Goal: Find specific page/section: Find specific page/section

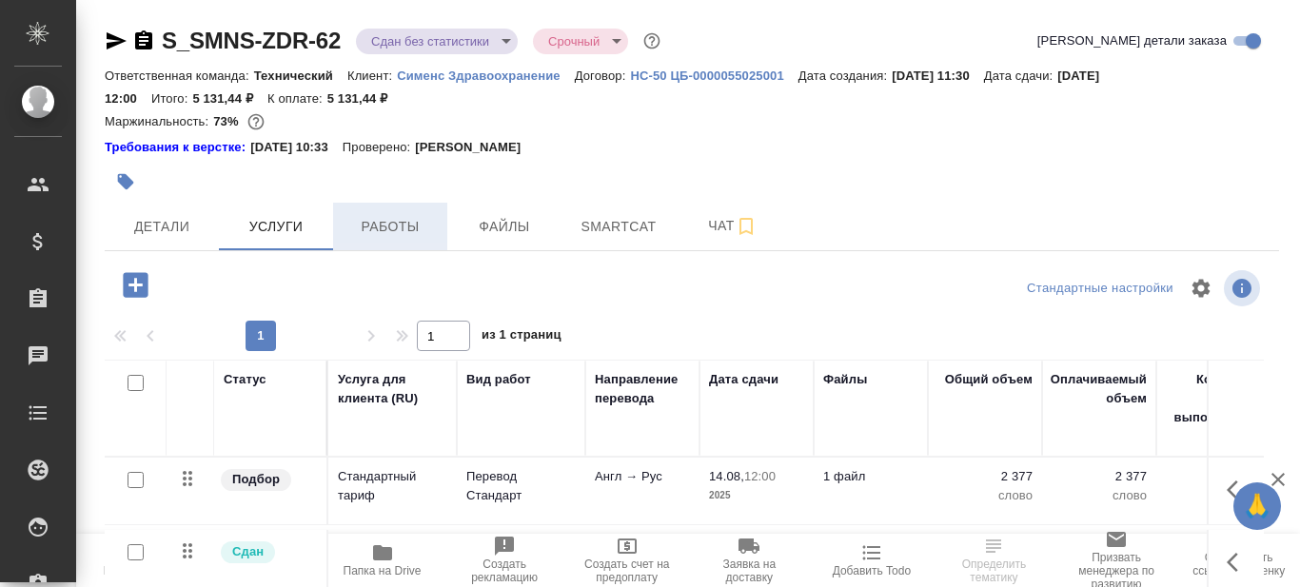
click at [402, 233] on span "Работы" at bounding box center [390, 227] width 91 height 24
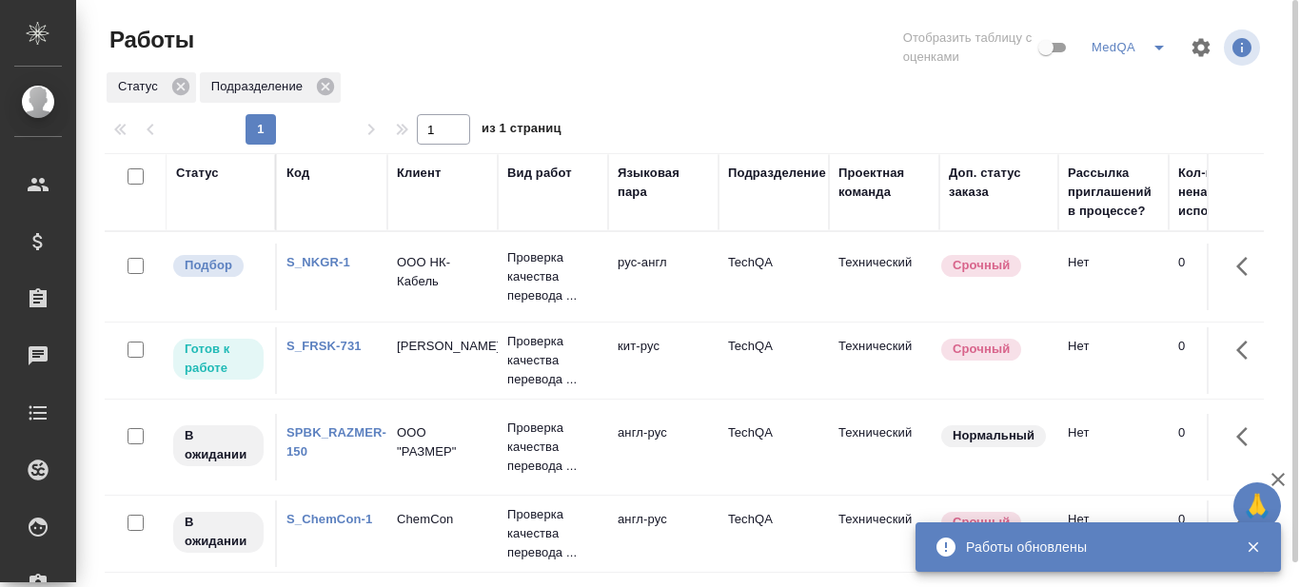
click at [331, 353] on link "S_FRSK-731" at bounding box center [323, 346] width 75 height 14
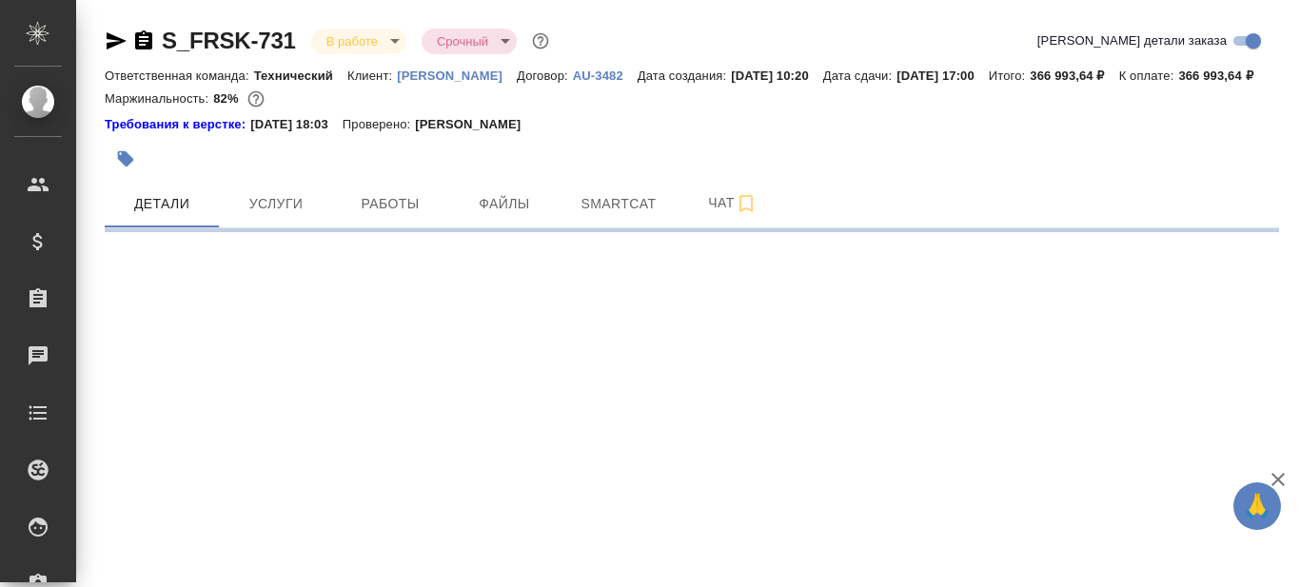
select select "RU"
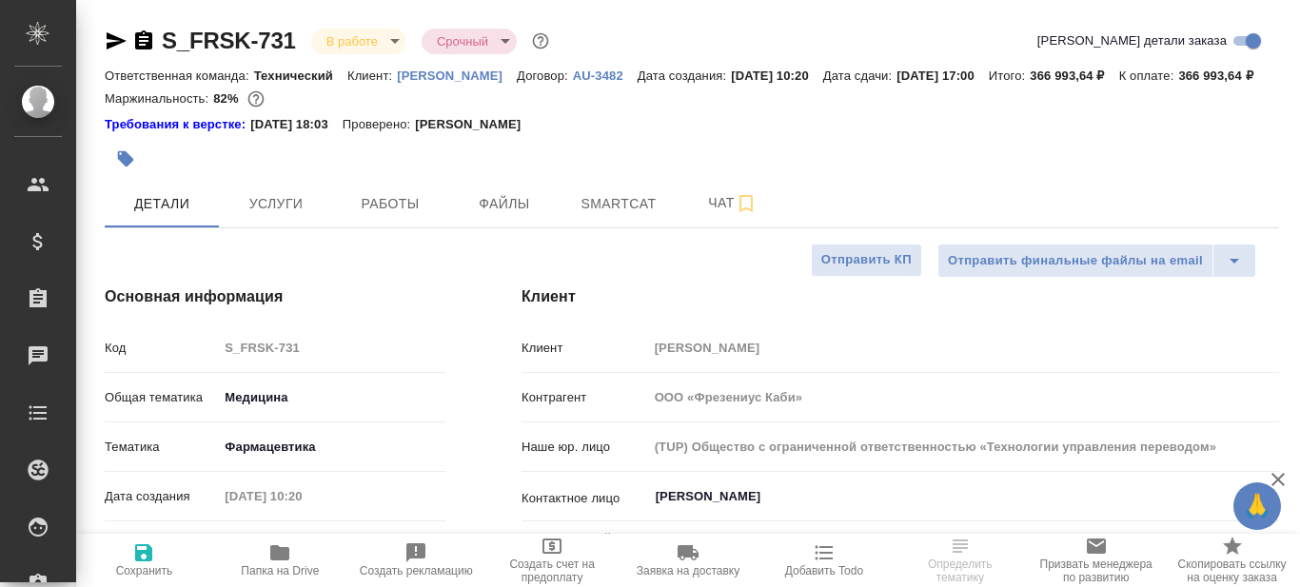
type textarea "x"
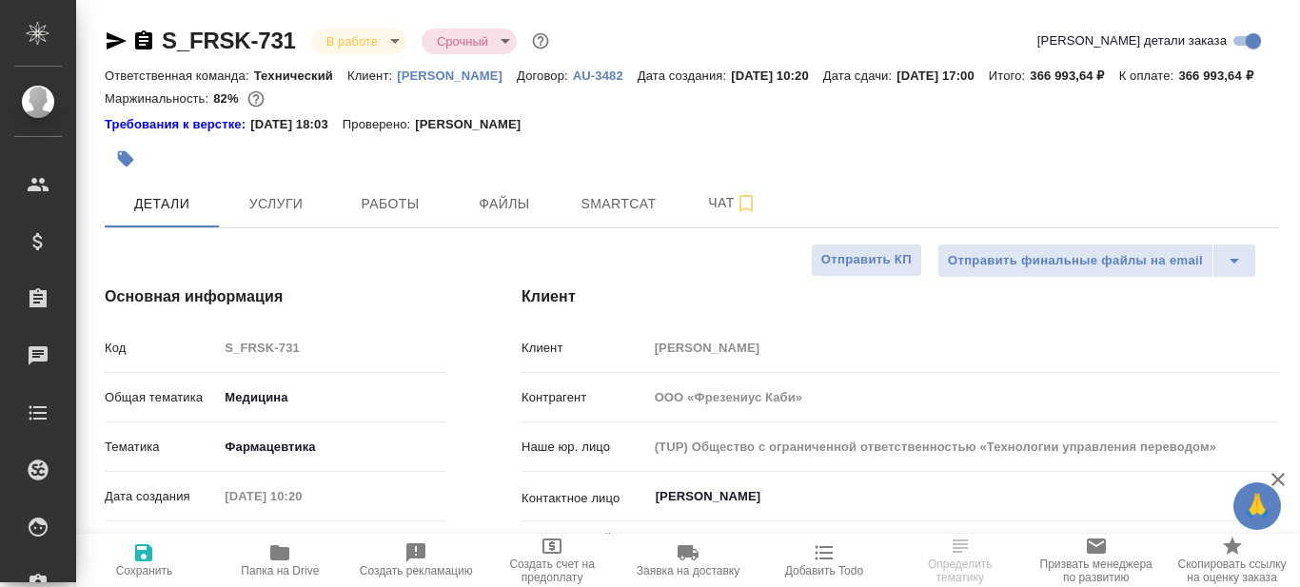
type textarea "x"
click at [598, 216] on span "Smartcat" at bounding box center [618, 204] width 91 height 24
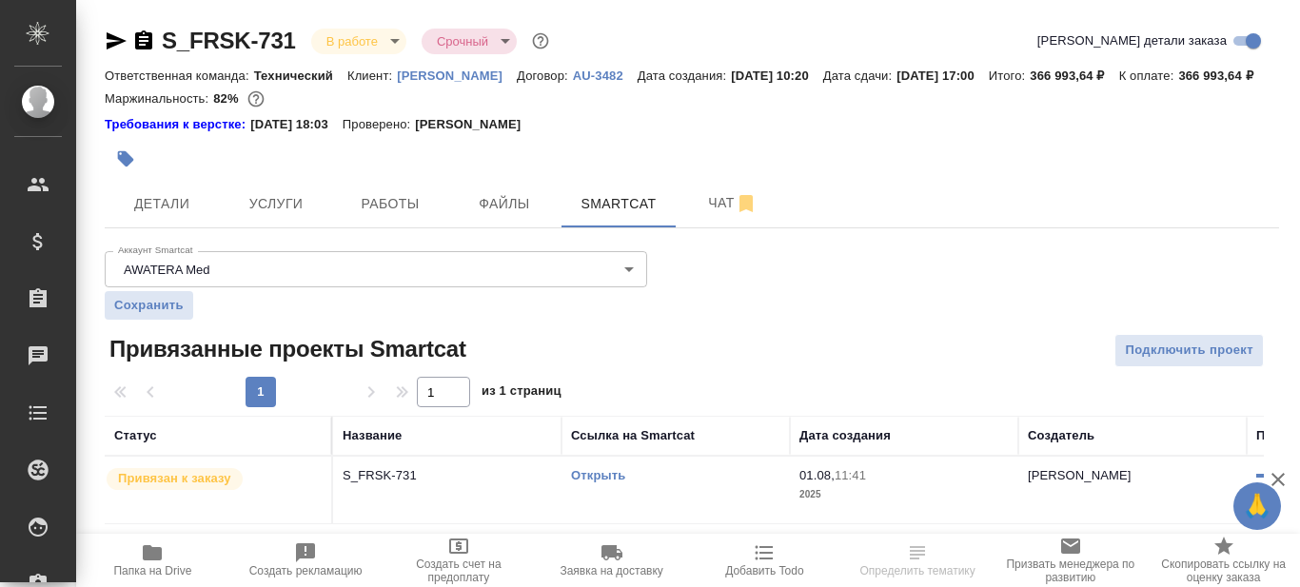
scroll to position [23, 0]
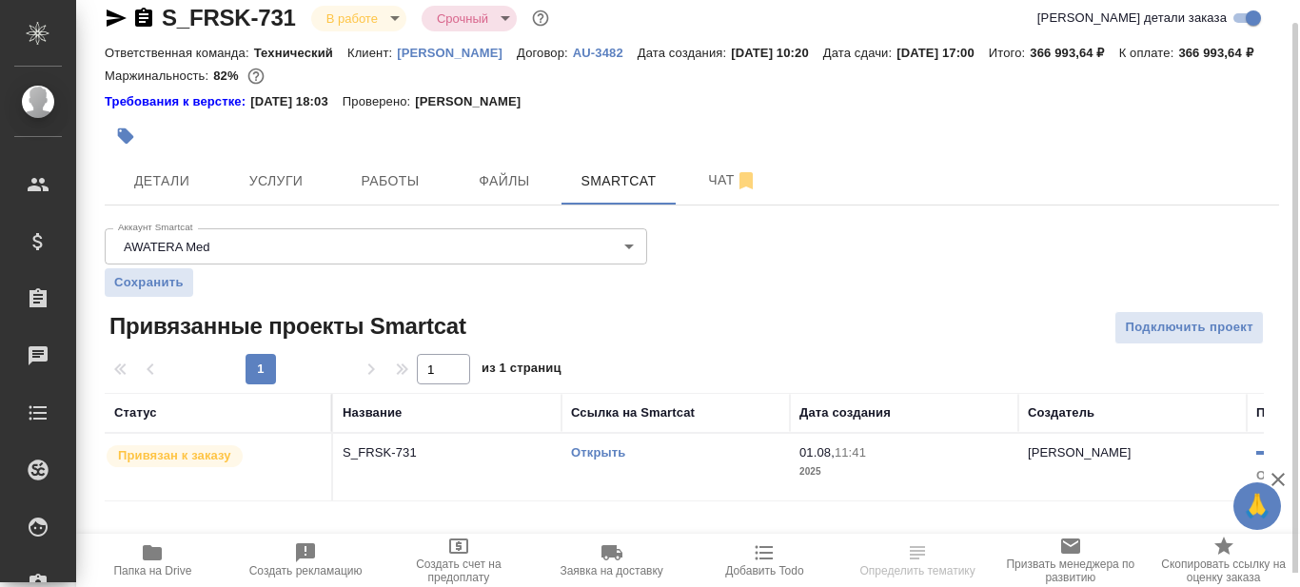
click at [612, 460] on link "Открыть" at bounding box center [598, 452] width 54 height 14
